Goal: Task Accomplishment & Management: Complete application form

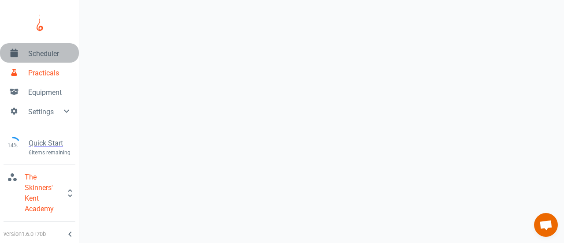
click at [32, 55] on span "Scheduler" at bounding box center [50, 53] width 44 height 11
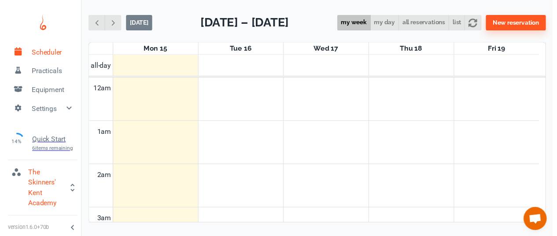
scroll to position [355, 0]
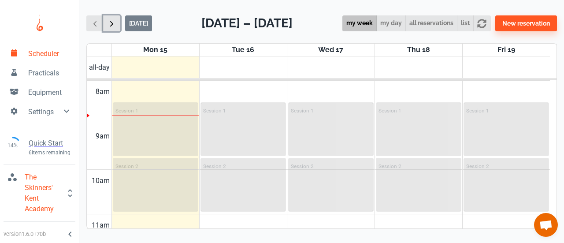
click at [115, 28] on span "button" at bounding box center [111, 23] width 9 height 9
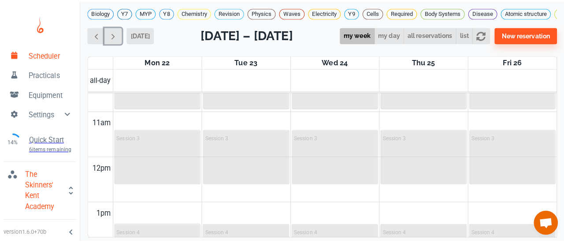
scroll to position [478, 0]
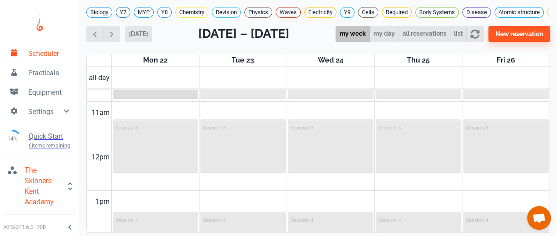
click at [144, 98] on div "Session 2" at bounding box center [156, 72] width 84 height 52
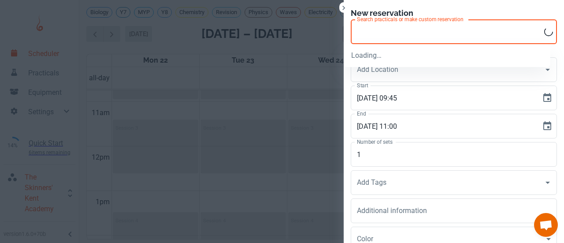
click at [391, 37] on input "Search practicals or make custom reservation" at bounding box center [449, 31] width 189 height 17
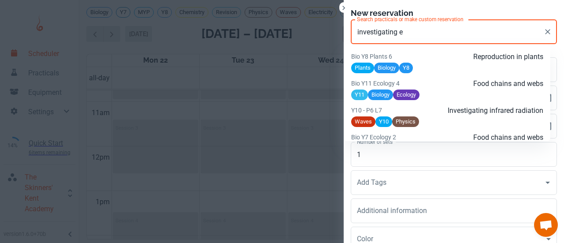
scroll to position [732, 0]
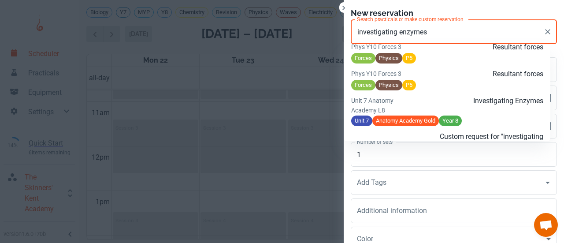
click at [521, 106] on p "Investigating Enzymes" at bounding box center [479, 101] width 128 height 11
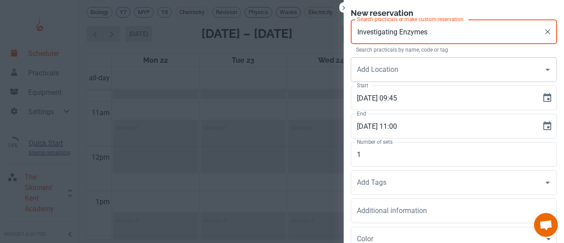
type input "Investigating Enzymes"
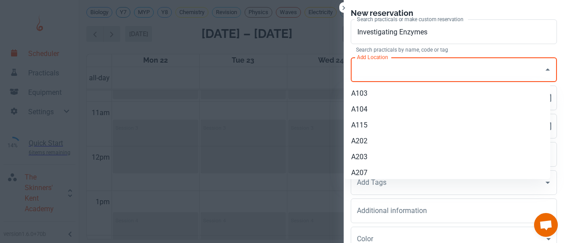
click at [432, 66] on input "Add Location" at bounding box center [447, 69] width 185 height 17
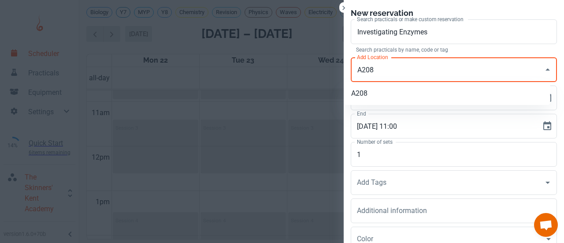
click at [448, 91] on li "A208" at bounding box center [447, 93] width 206 height 16
type input "A208"
click at [374, 180] on div "Add Tags Add Tags" at bounding box center [454, 182] width 206 height 25
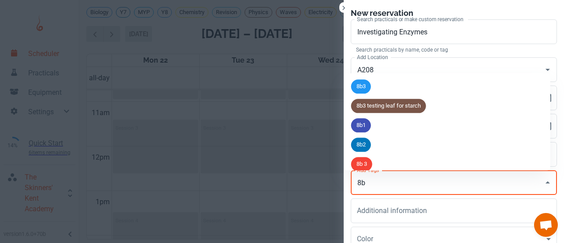
type input "8b3"
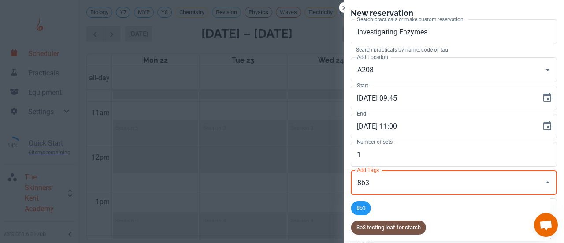
click at [359, 209] on span "8b3" at bounding box center [361, 208] width 20 height 9
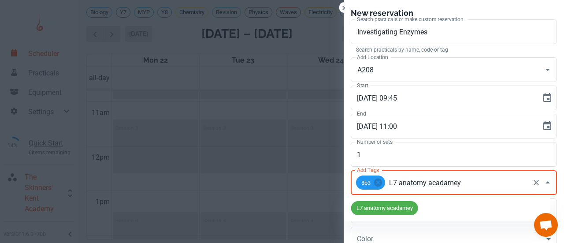
type input "L7 anatomy acadamey"
type input "L7 anatomy academy"
click at [397, 211] on span "L7 anatomy academy" at bounding box center [383, 208] width 64 height 9
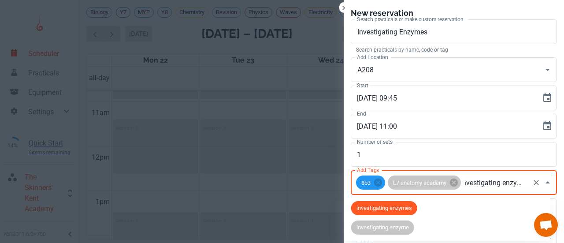
type input "investigating enzymes"
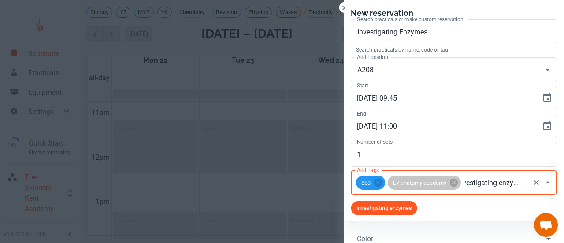
click at [398, 210] on span "investigating enzymes" at bounding box center [384, 208] width 66 height 9
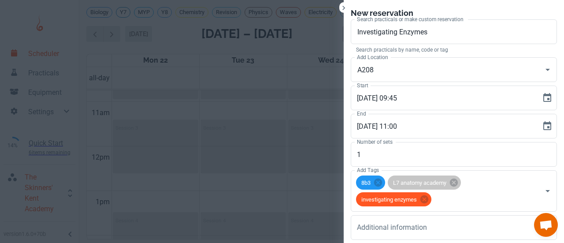
scroll to position [96, 0]
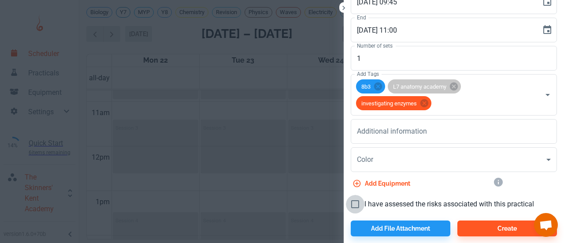
click at [350, 202] on input "I have assessed the risks associated with this practical" at bounding box center [355, 204] width 19 height 19
checkbox input "true"
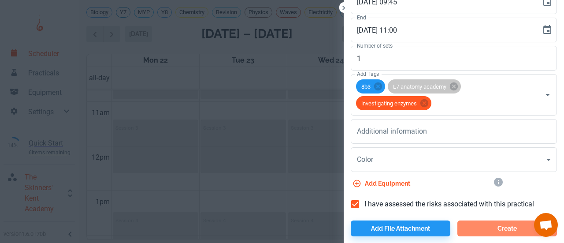
click at [517, 227] on button "Create" at bounding box center [507, 228] width 100 height 16
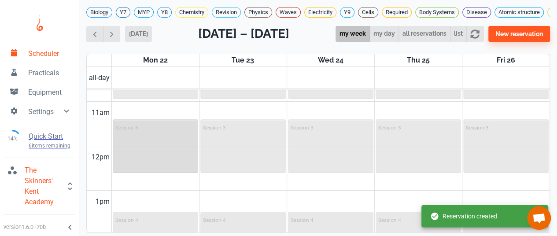
click at [149, 154] on div "Session 3" at bounding box center [156, 146] width 84 height 52
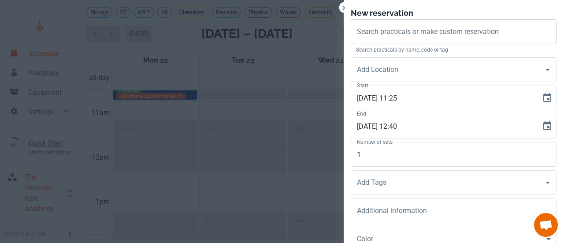
click at [459, 29] on div "Search practicals or make custom reservation Search practicals or make custom r…" at bounding box center [454, 31] width 206 height 25
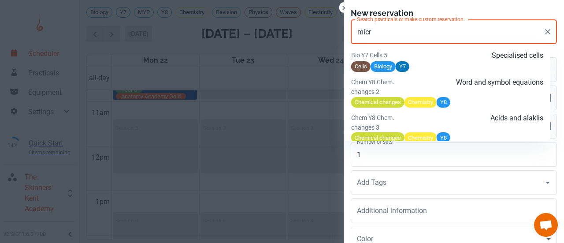
scroll to position [987, 0]
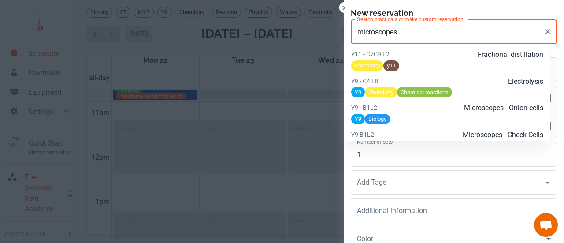
click at [410, 112] on p "Y9 - B1L2" at bounding box center [383, 108] width 64 height 10
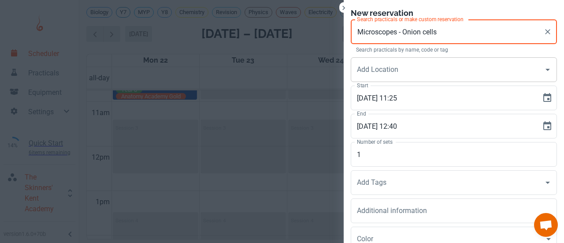
type input "Microscopes - Onion cells"
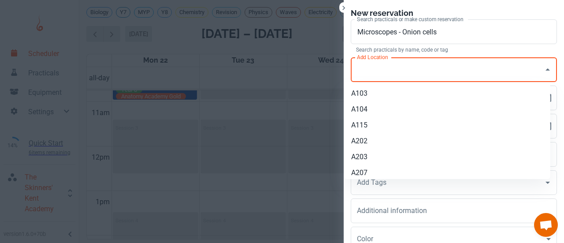
click at [416, 65] on input "Add Location" at bounding box center [447, 69] width 185 height 17
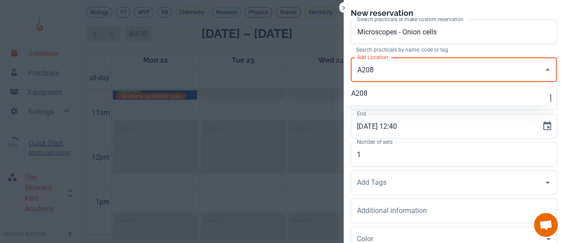
click at [395, 93] on li "A208" at bounding box center [447, 93] width 206 height 16
type input "A208"
click at [379, 178] on div "Add Tags Add Tags" at bounding box center [454, 182] width 206 height 25
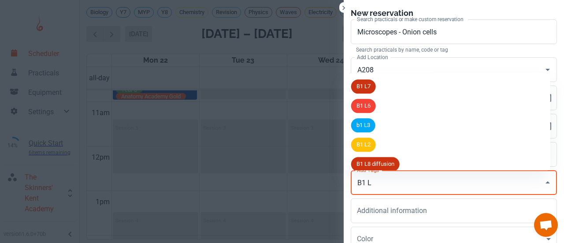
type input "B1 L2"
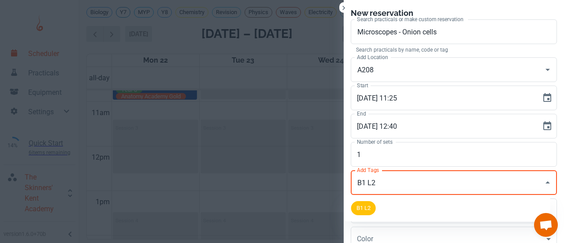
click at [365, 207] on span "B1 L2" at bounding box center [363, 208] width 25 height 9
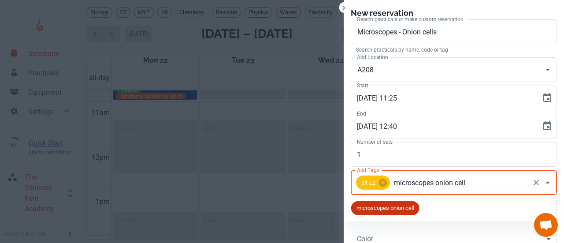
type input "microscopes onion cells"
click at [377, 209] on span "microscopes onion cells" at bounding box center [386, 208] width 71 height 9
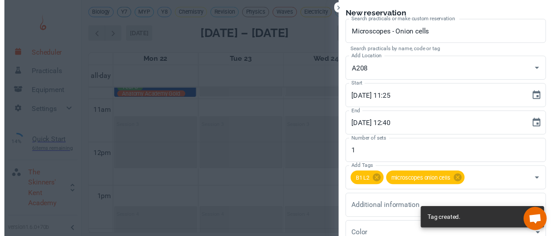
scroll to position [79, 0]
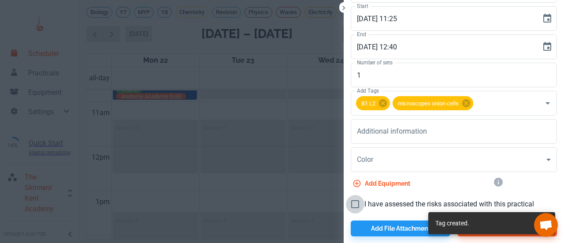
click at [350, 201] on input "I have assessed the risks associated with this practical" at bounding box center [355, 204] width 19 height 19
checkbox input "true"
click at [472, 232] on div "Tag created." at bounding box center [491, 223] width 127 height 22
click at [462, 236] on div "Tag created." at bounding box center [491, 222] width 127 height 27
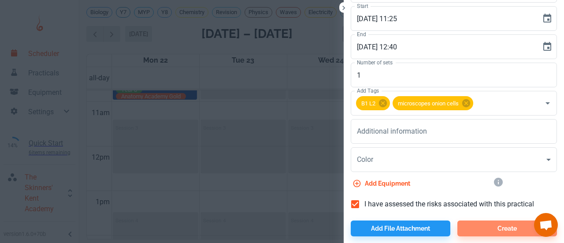
click at [462, 233] on button "Create" at bounding box center [507, 228] width 100 height 16
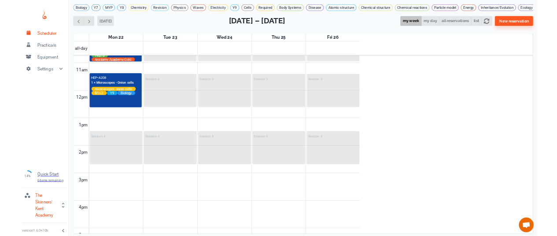
scroll to position [478, 0]
